Goal: Participate in discussion

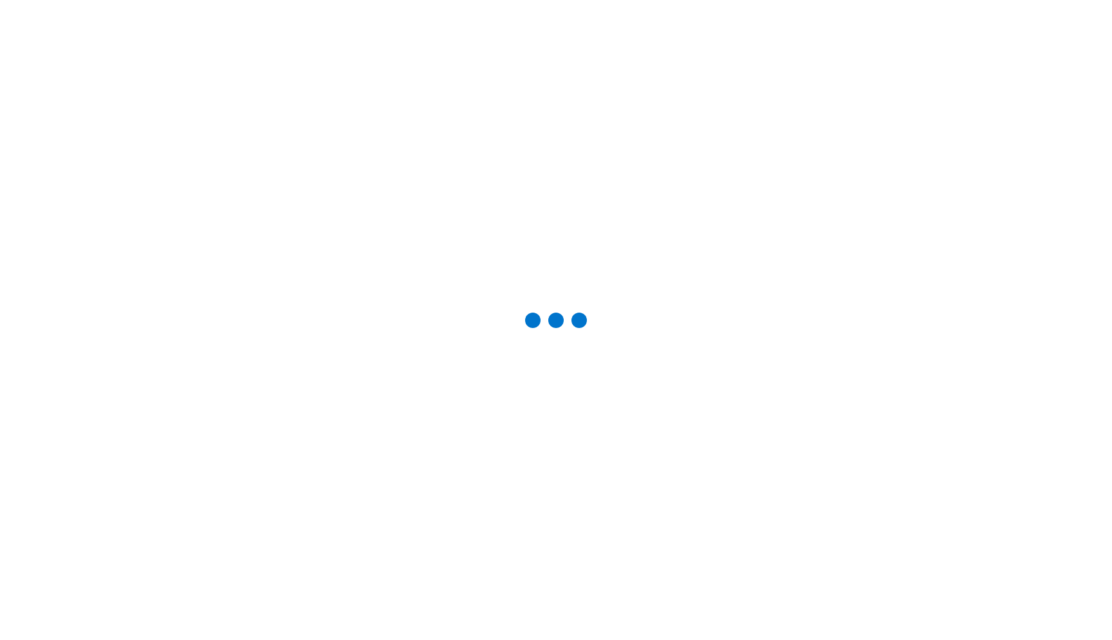
click at [328, 486] on div at bounding box center [556, 320] width 1070 height 599
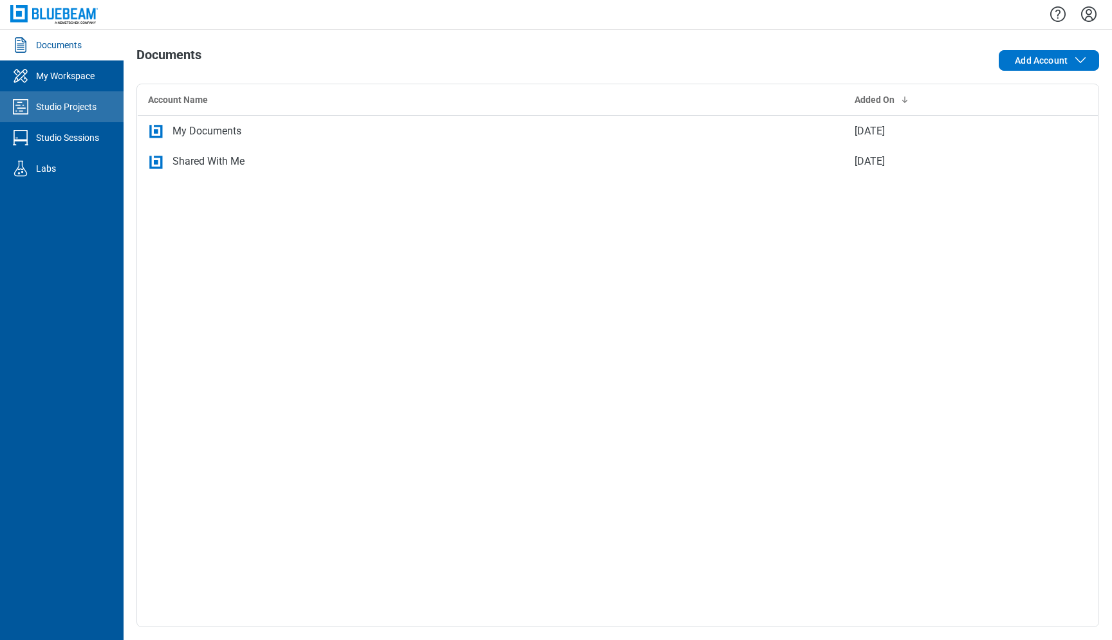
click at [68, 103] on div "Studio Projects" at bounding box center [66, 106] width 60 height 13
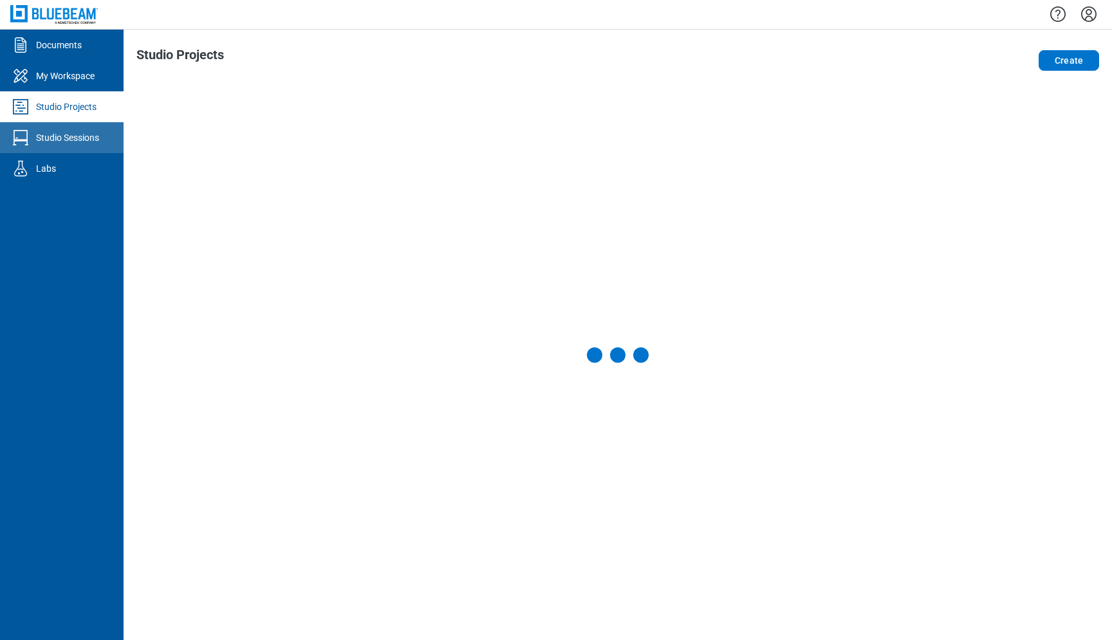
click at [84, 129] on link "Studio Sessions" at bounding box center [62, 137] width 124 height 31
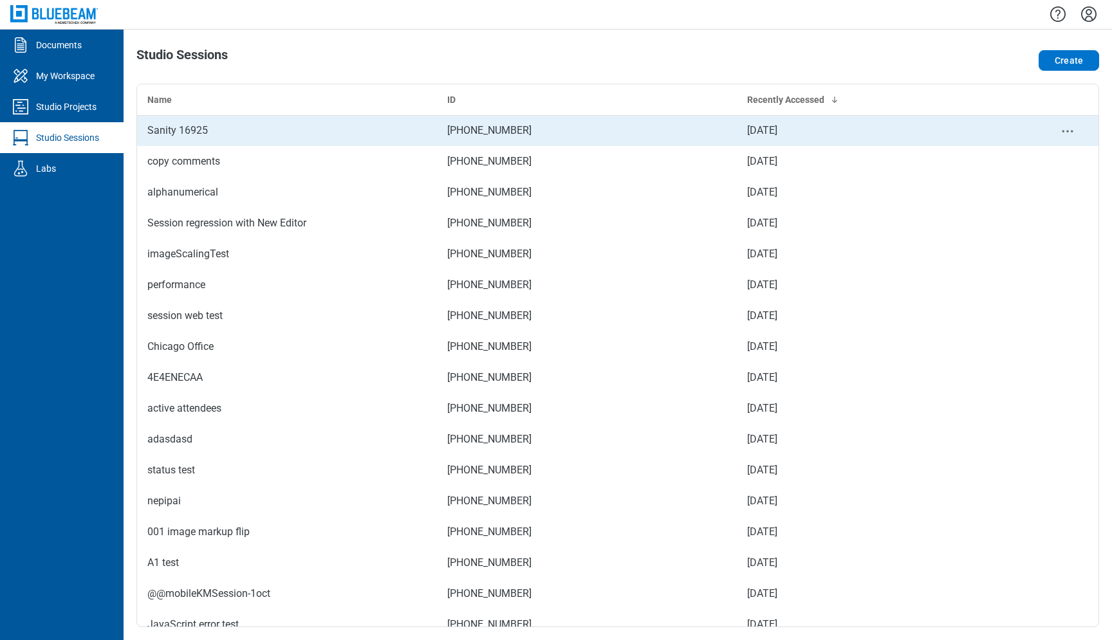
click at [218, 133] on div "Sanity 16925" at bounding box center [286, 130] width 279 height 15
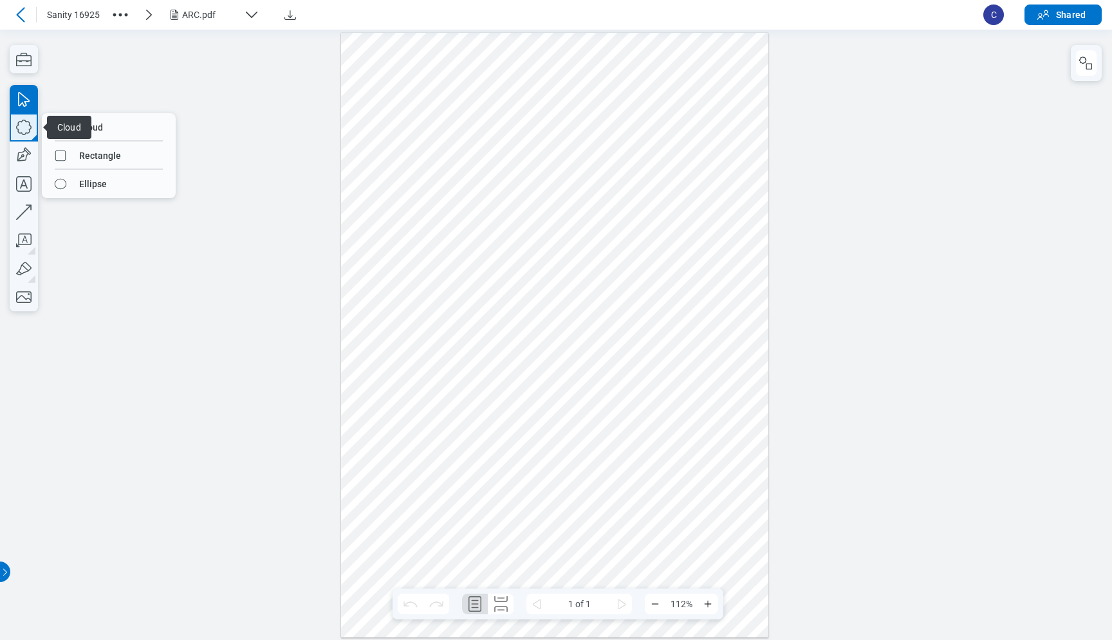
click at [25, 133] on icon "button" at bounding box center [24, 127] width 28 height 28
click at [150, 92] on div at bounding box center [556, 334] width 1112 height 611
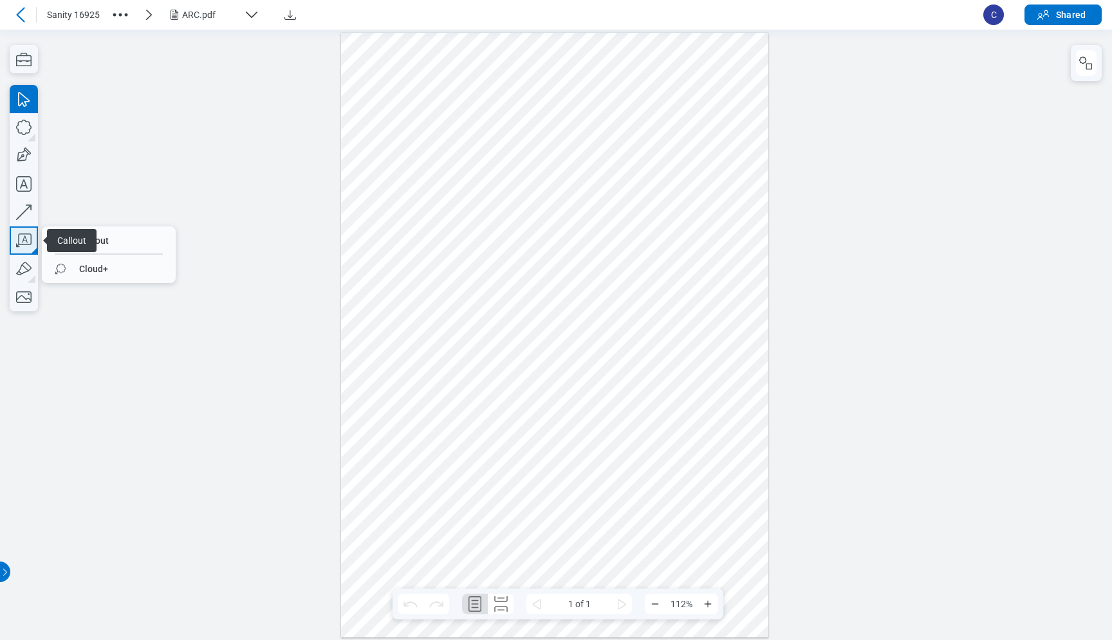
click at [26, 247] on icon "button" at bounding box center [24, 240] width 28 height 28
drag, startPoint x: 363, startPoint y: 94, endPoint x: 452, endPoint y: 149, distance: 104.1
click at [452, 149] on div at bounding box center [554, 334] width 427 height 605
click at [499, 209] on div at bounding box center [554, 334] width 427 height 605
